Goal: Information Seeking & Learning: Learn about a topic

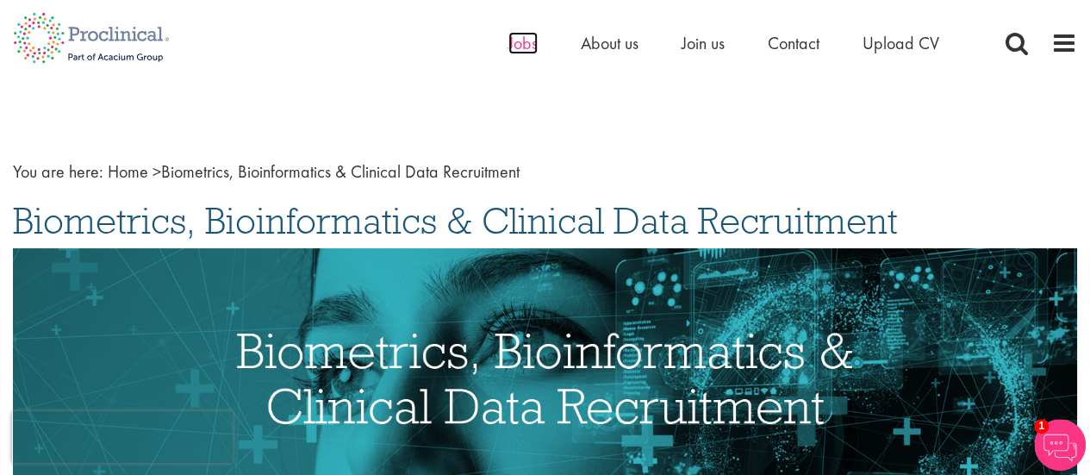
click at [522, 42] on span "Jobs" at bounding box center [522, 43] width 29 height 22
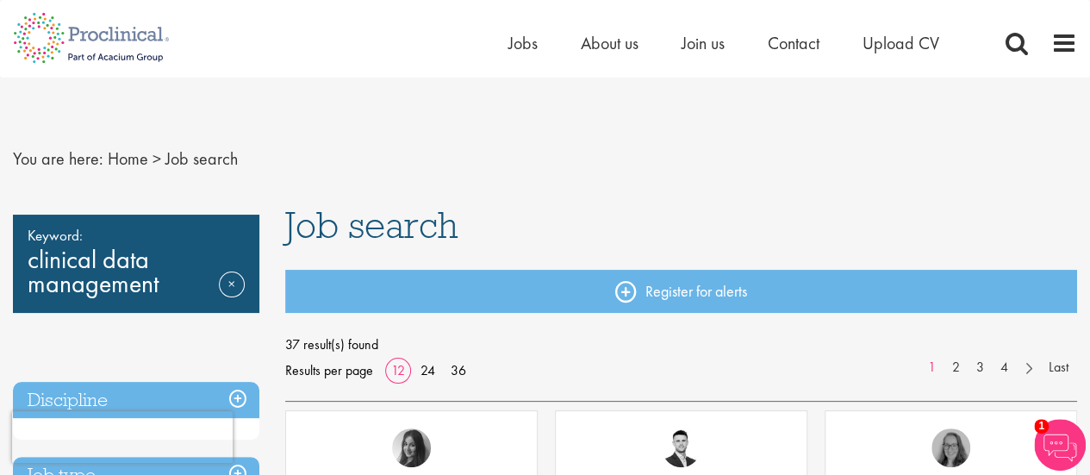
drag, startPoint x: 0, startPoint y: 0, endPoint x: 1097, endPoint y: 51, distance: 1098.4
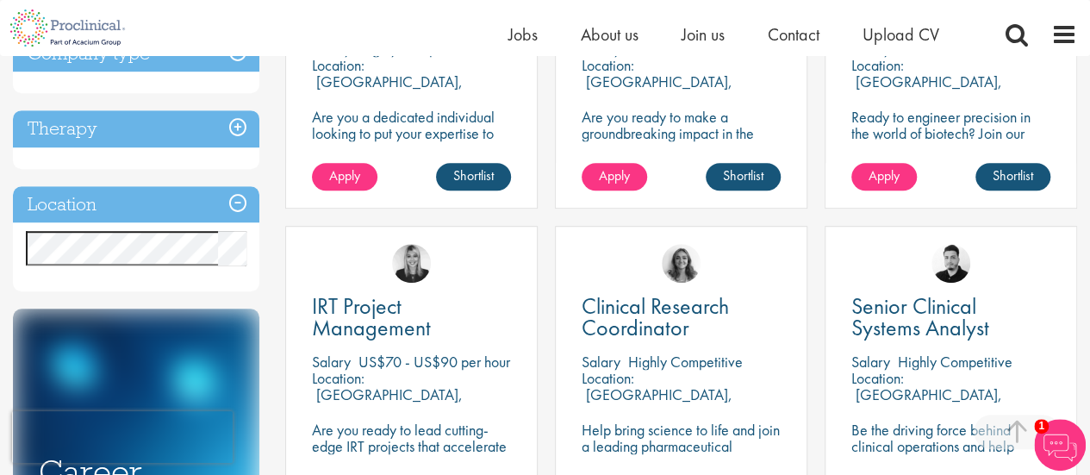
scroll to position [486, 0]
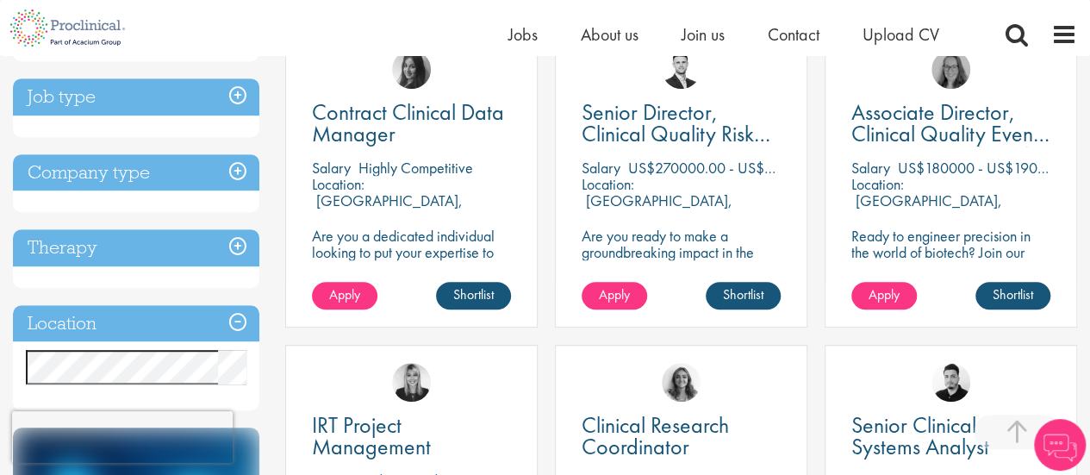
scroll to position [363, 0]
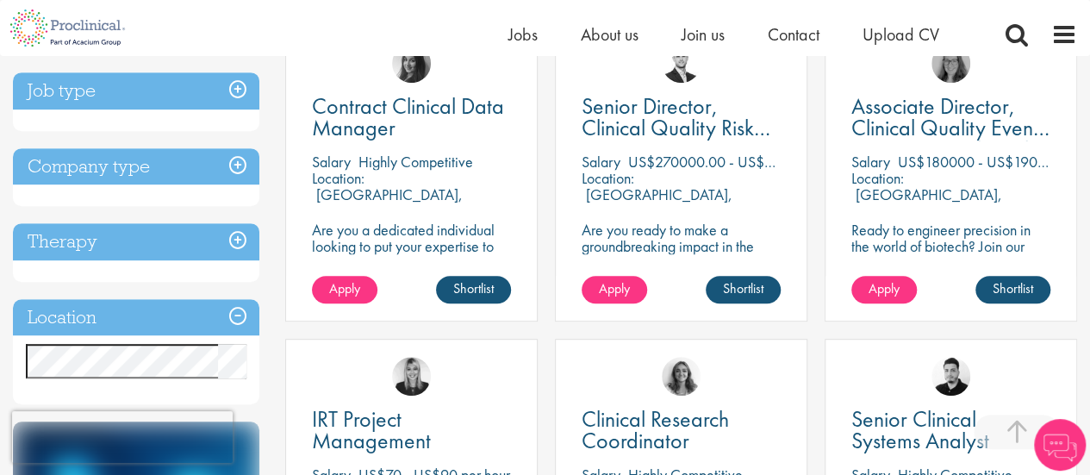
click at [236, 92] on h3 "Job type" at bounding box center [136, 90] width 246 height 37
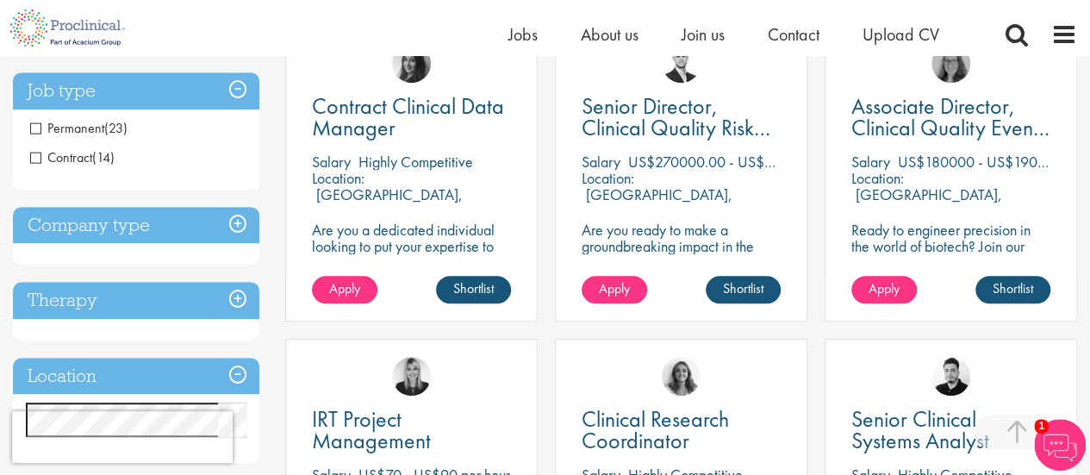
click at [38, 121] on span "Permanent" at bounding box center [67, 128] width 74 height 18
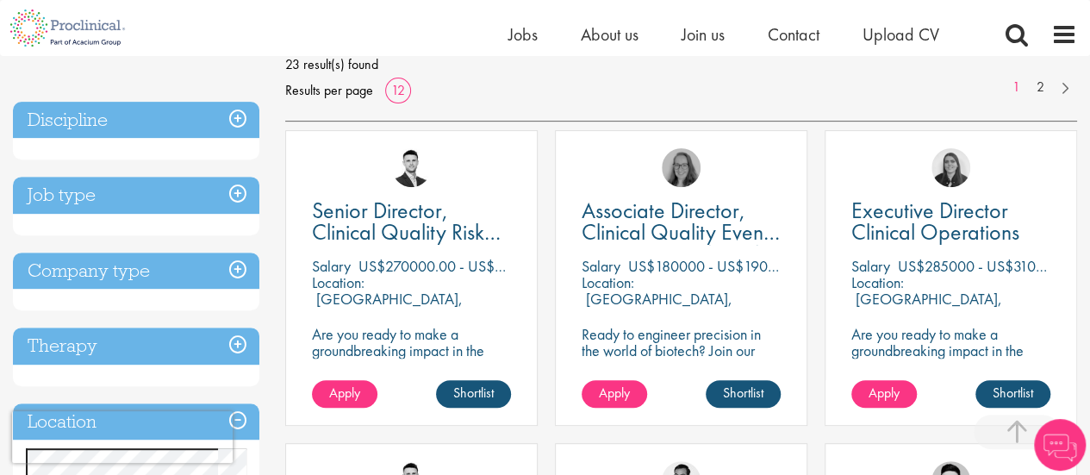
scroll to position [262, 0]
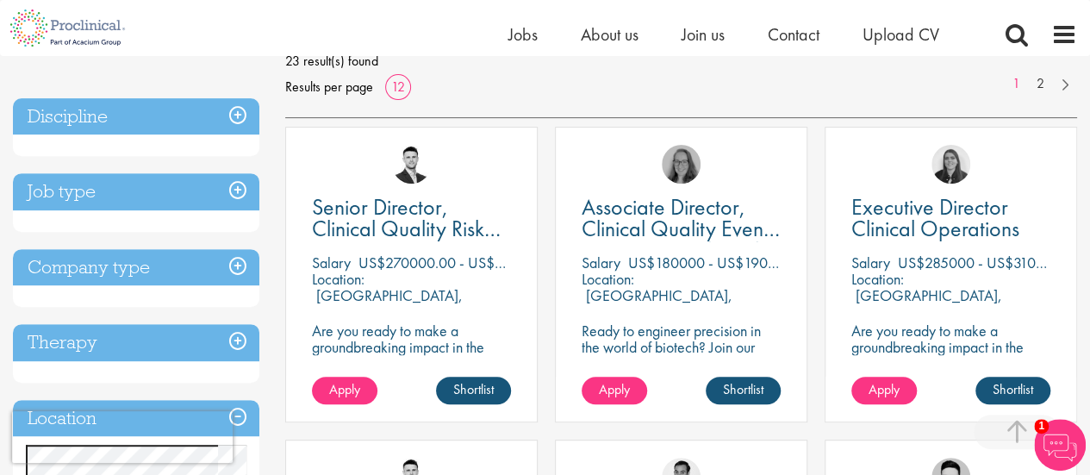
click at [238, 119] on h3 "Discipline" at bounding box center [136, 116] width 246 height 37
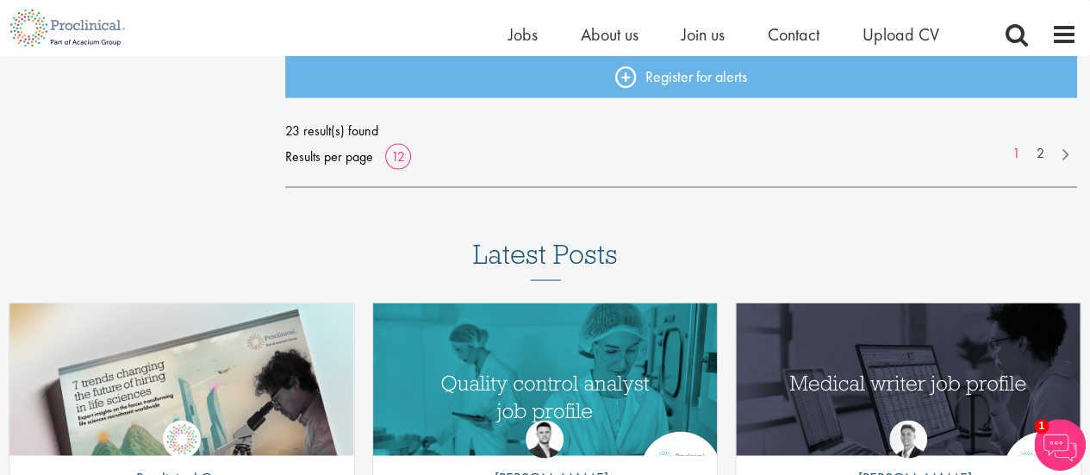
scroll to position [1574, 0]
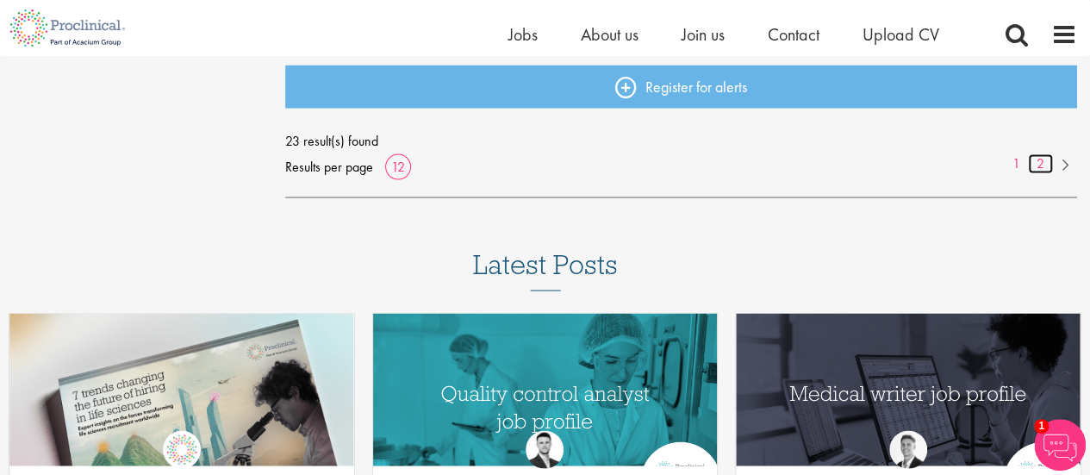
click at [1044, 167] on link "2" at bounding box center [1040, 163] width 25 height 20
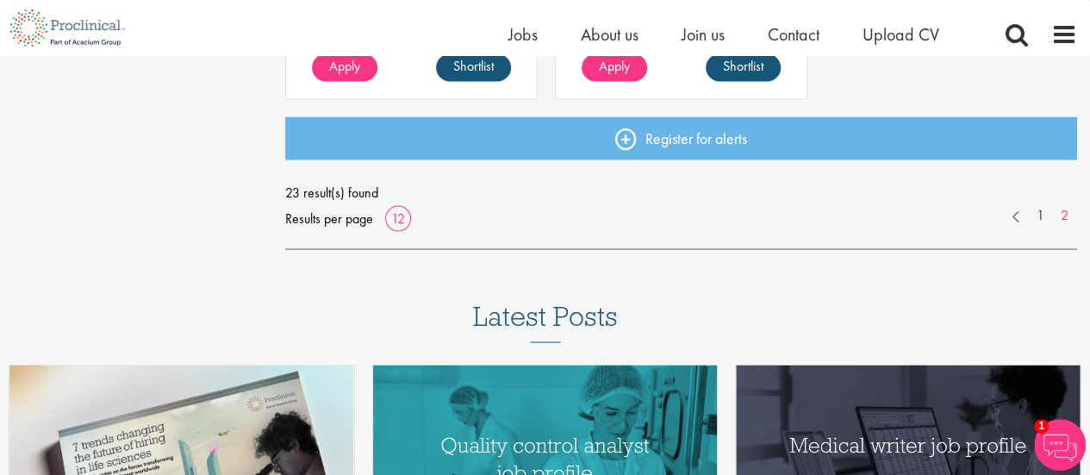
scroll to position [1516, 0]
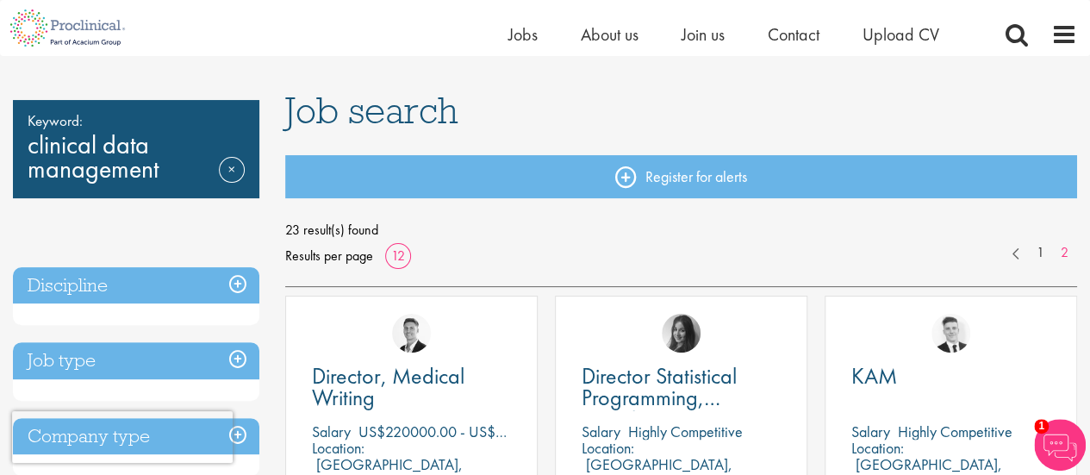
scroll to position [80, 0]
